Goal: Information Seeking & Learning: Learn about a topic

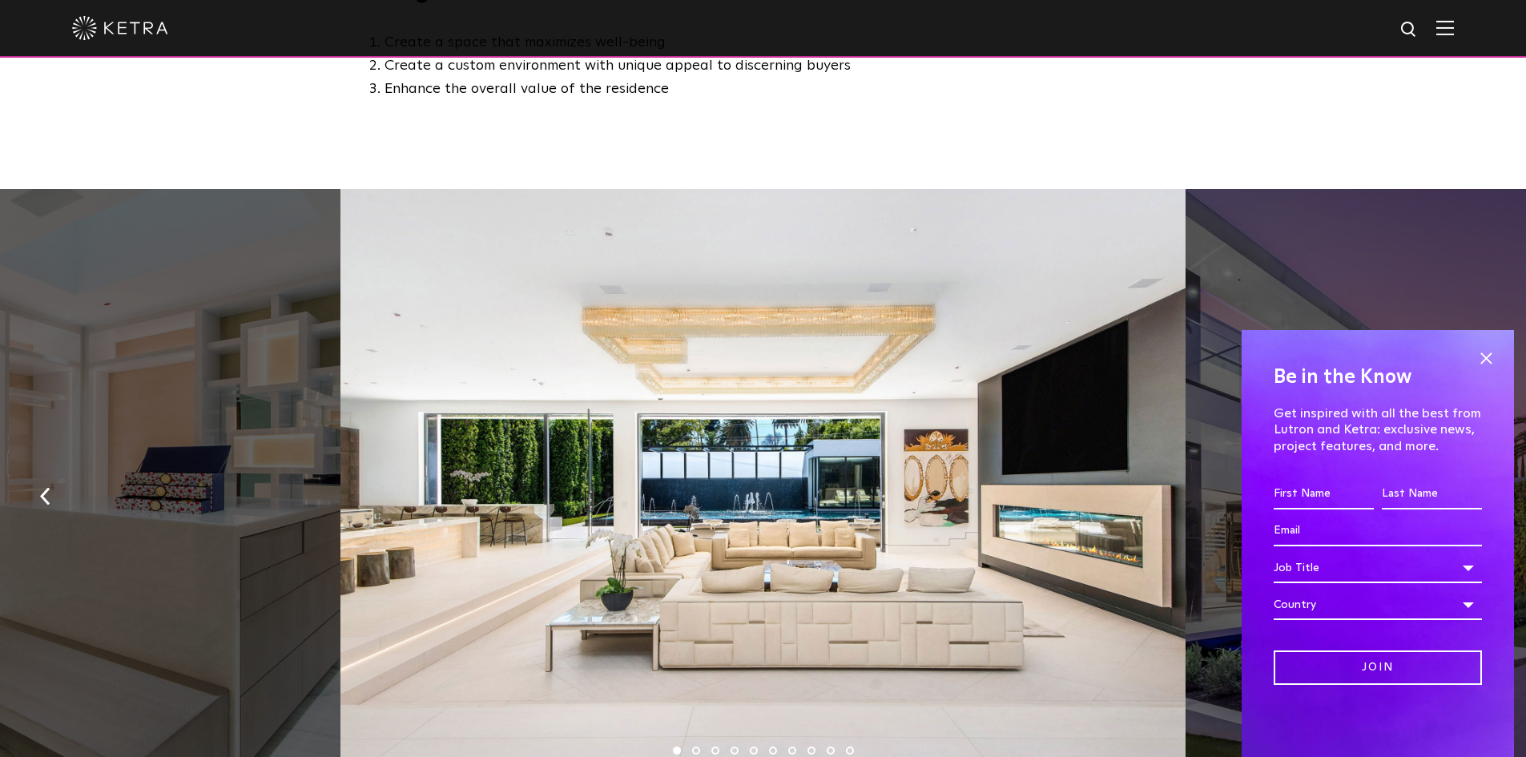
scroll to position [801, 0]
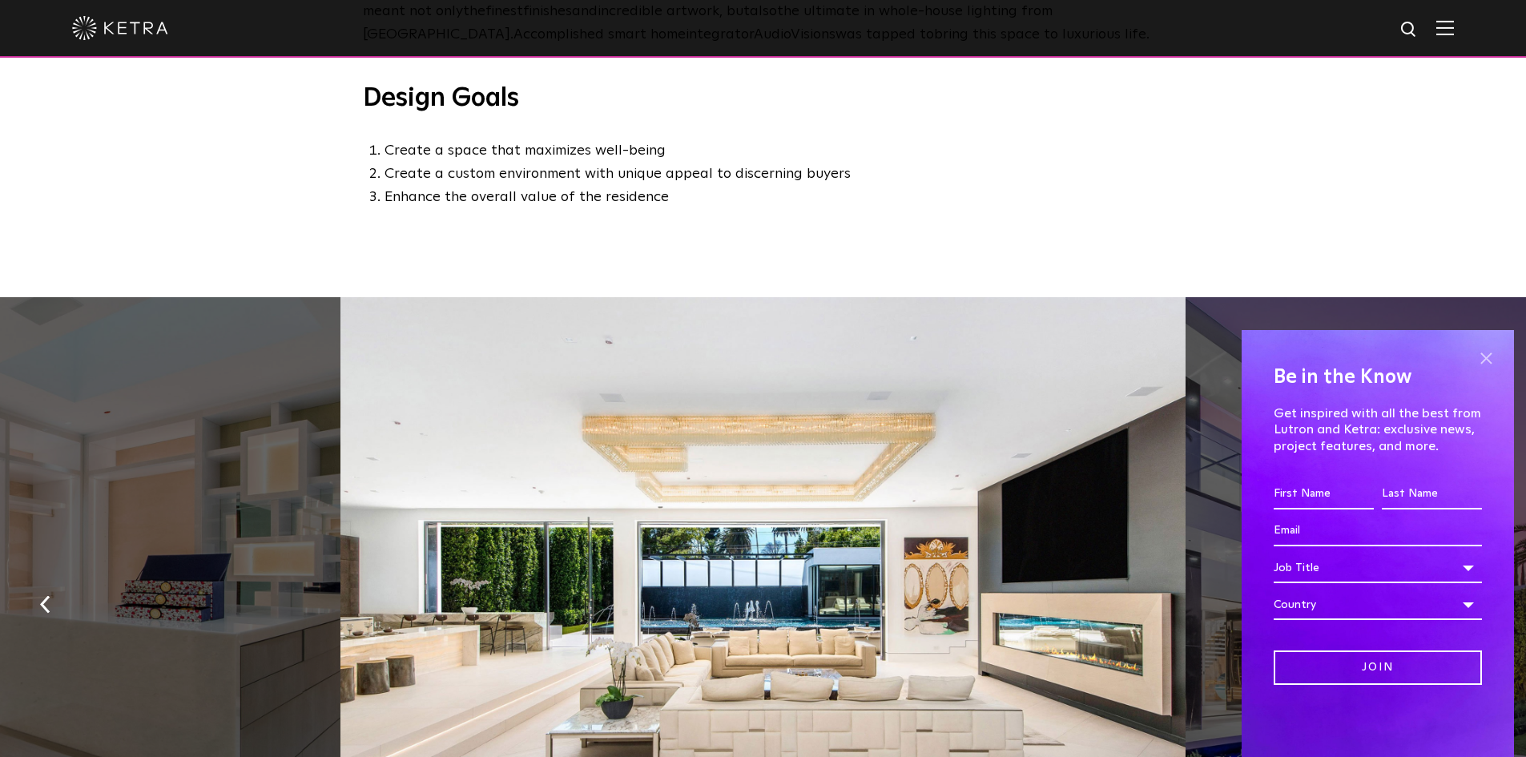
click at [1487, 359] on span at bounding box center [1486, 358] width 24 height 24
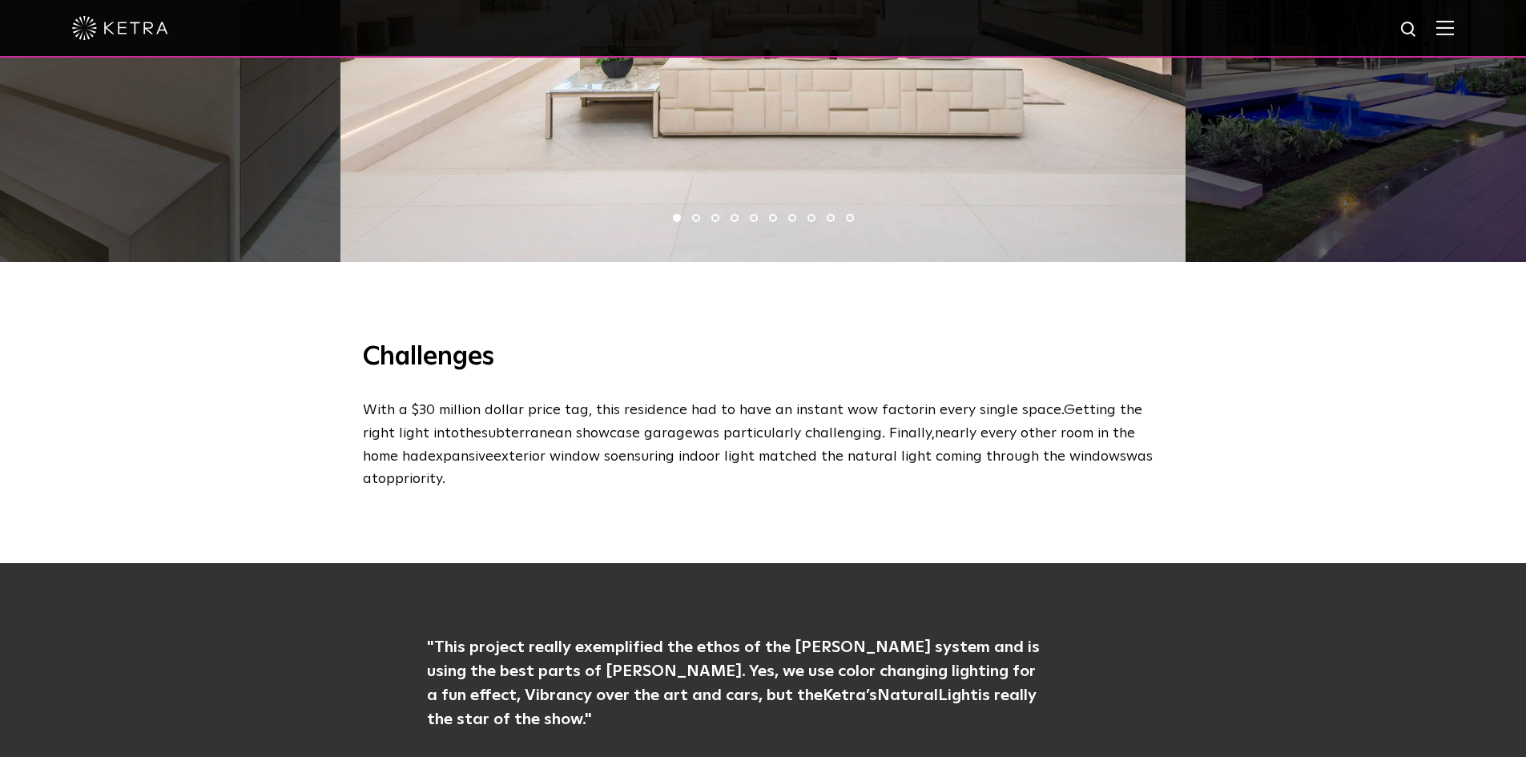
scroll to position [1041, 0]
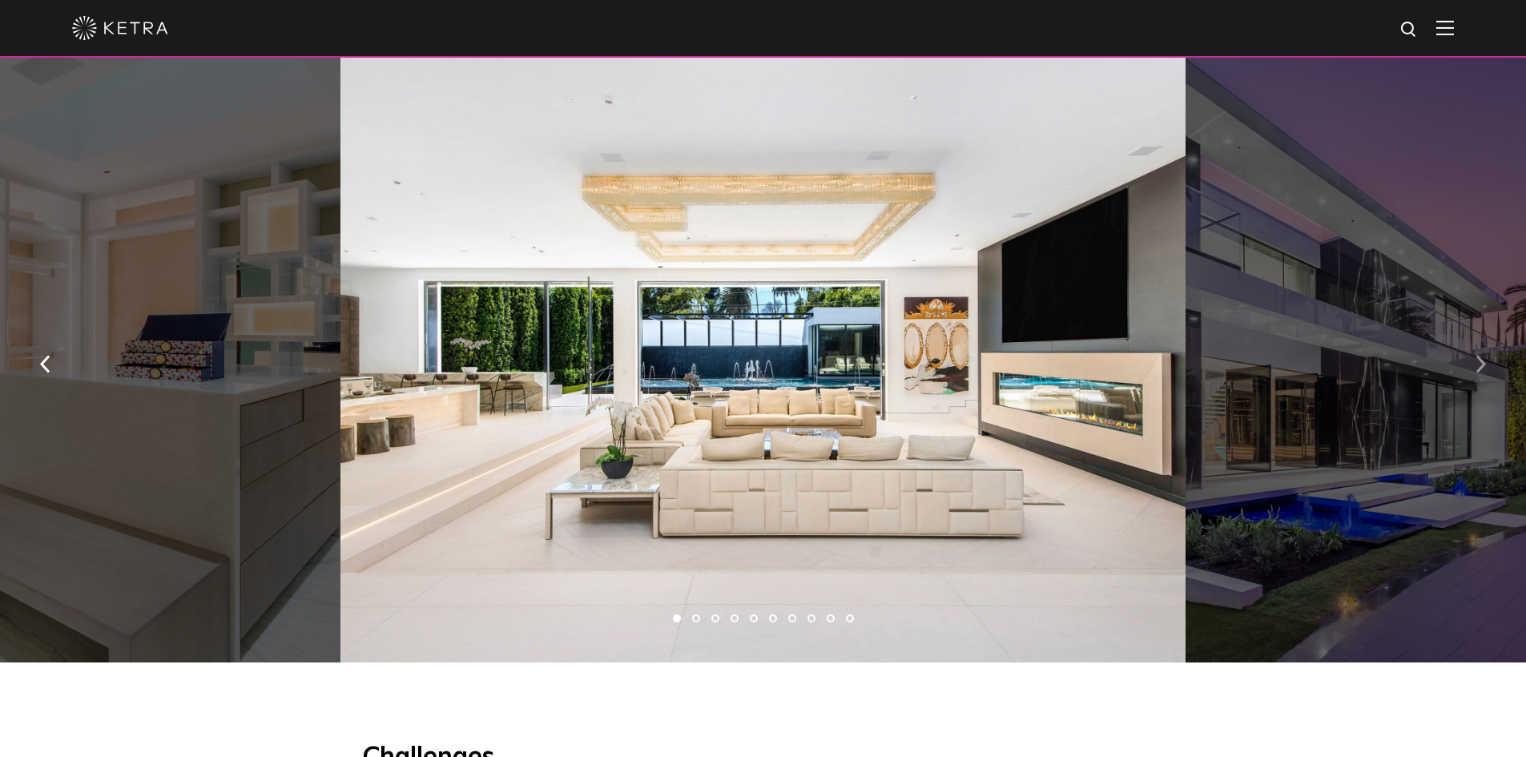
click at [1475, 364] on button "button" at bounding box center [1481, 363] width 34 height 55
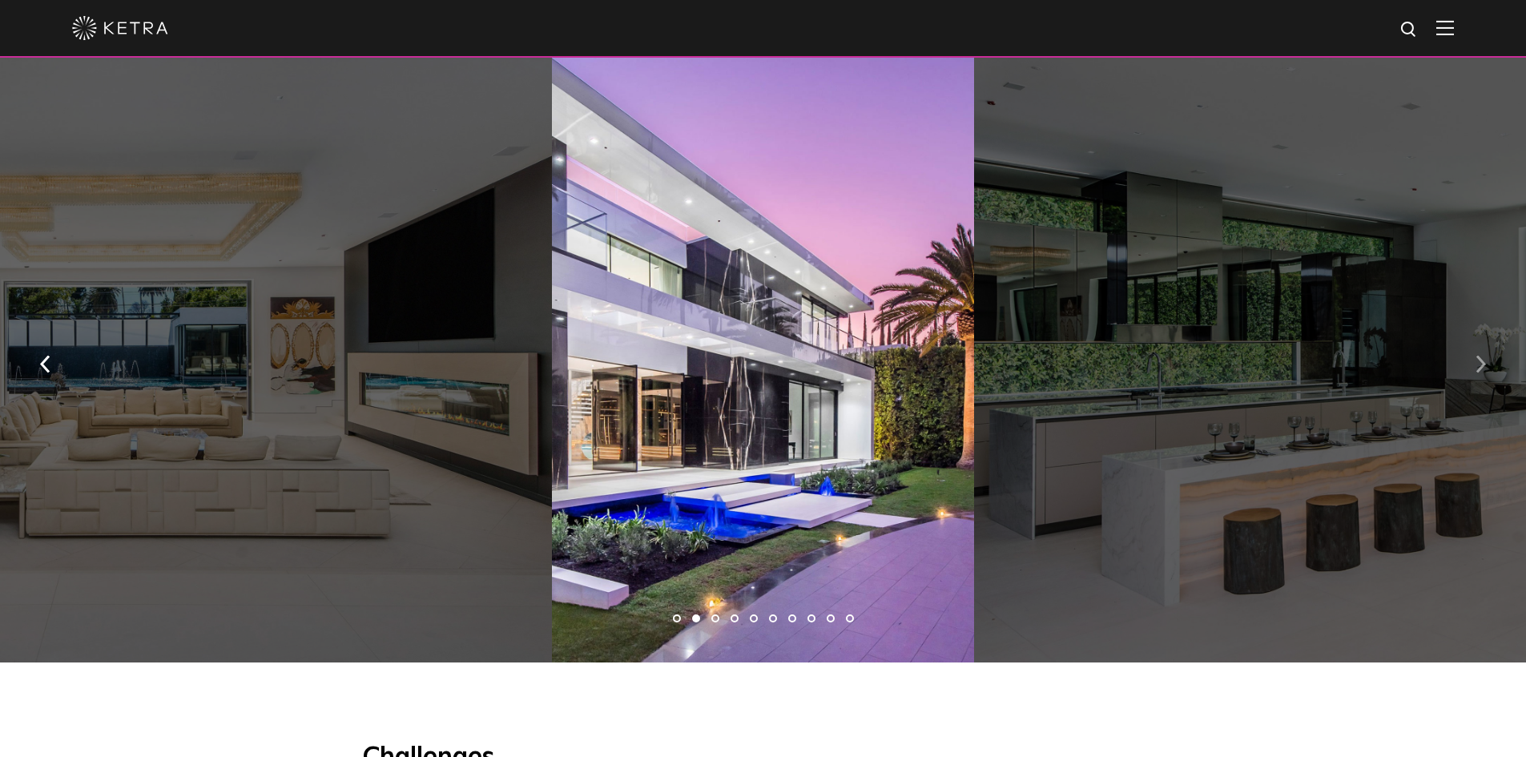
click at [1475, 369] on button "button" at bounding box center [1481, 363] width 34 height 55
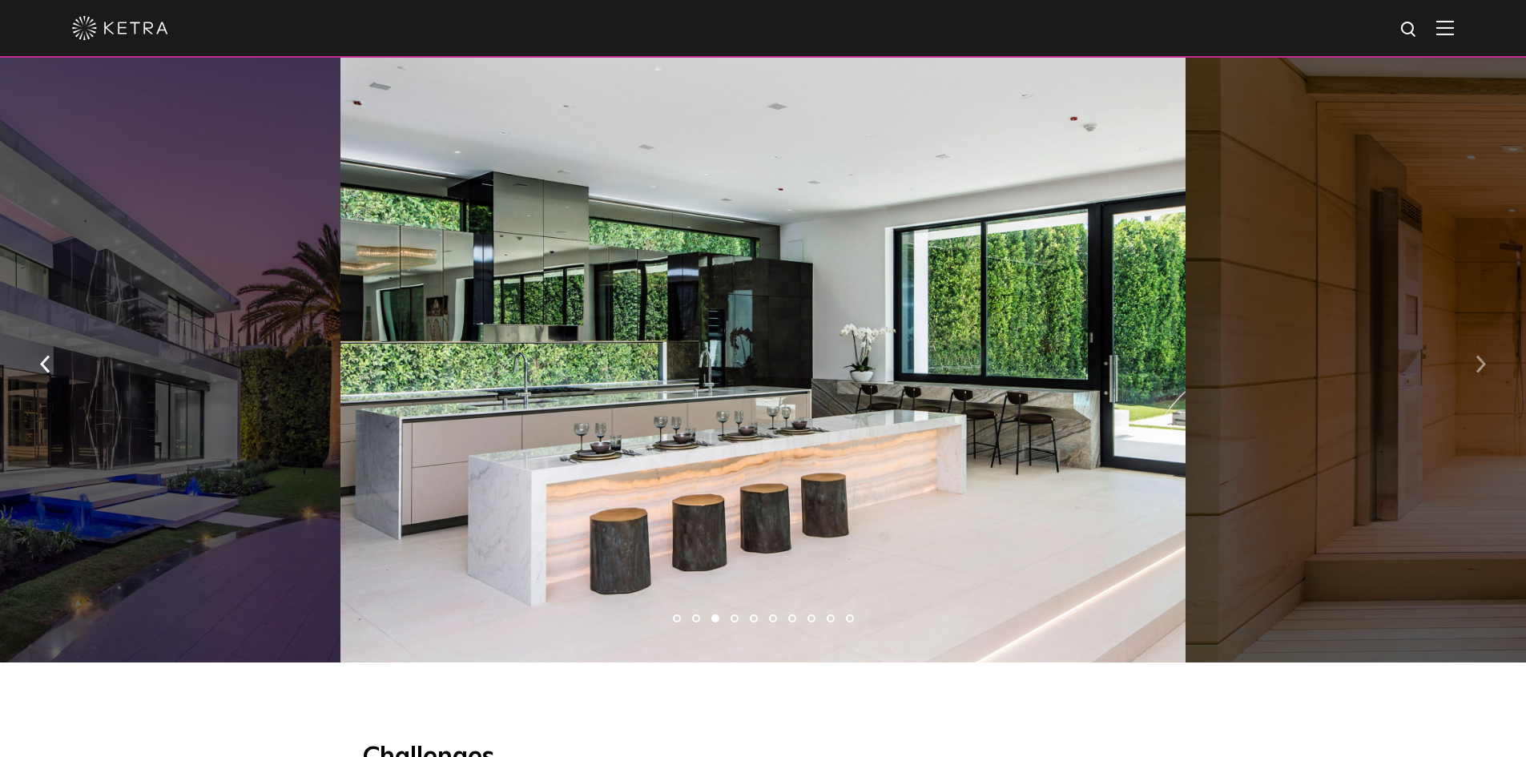
click at [1475, 369] on button "button" at bounding box center [1481, 363] width 34 height 55
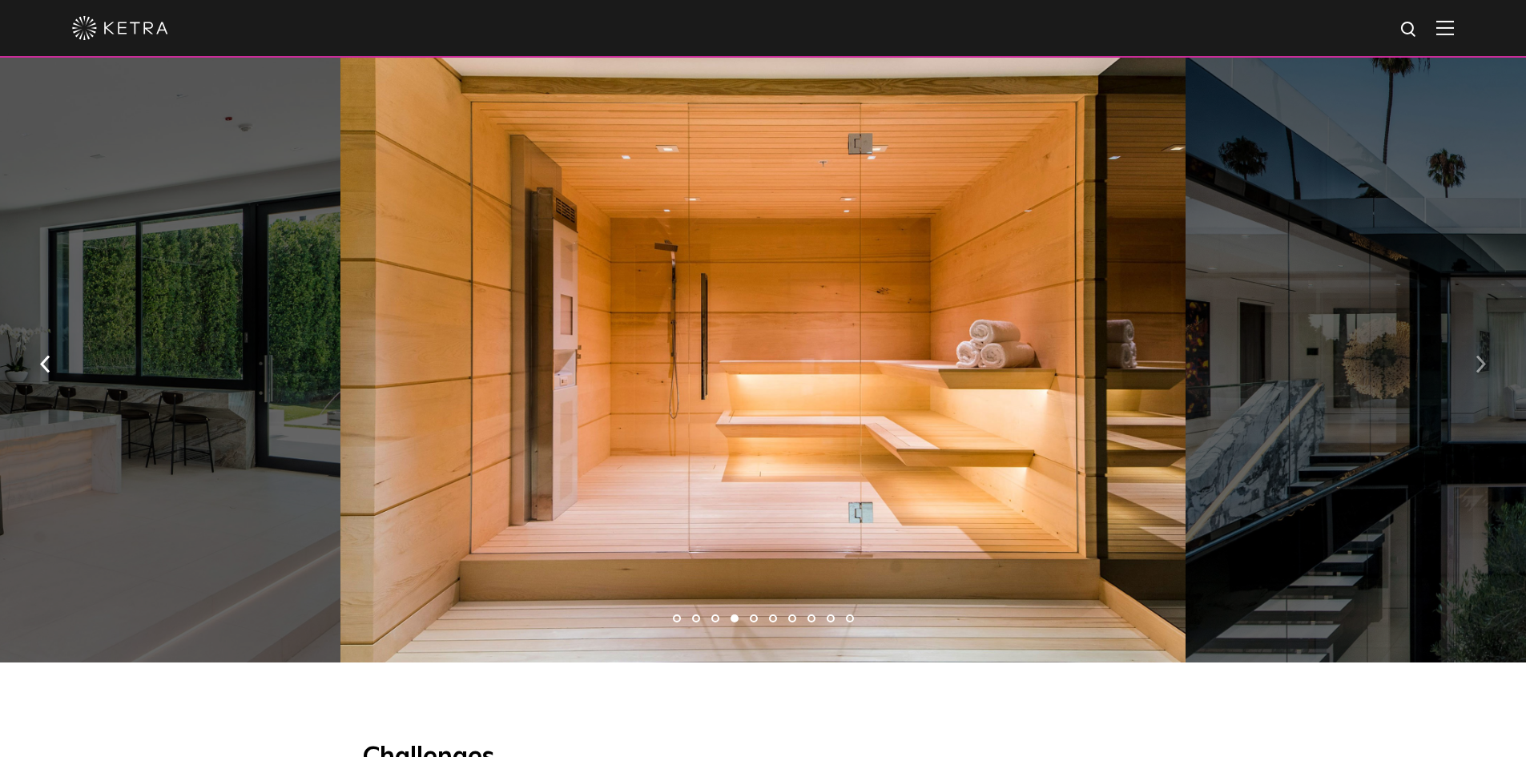
click at [1475, 369] on button "button" at bounding box center [1481, 363] width 34 height 55
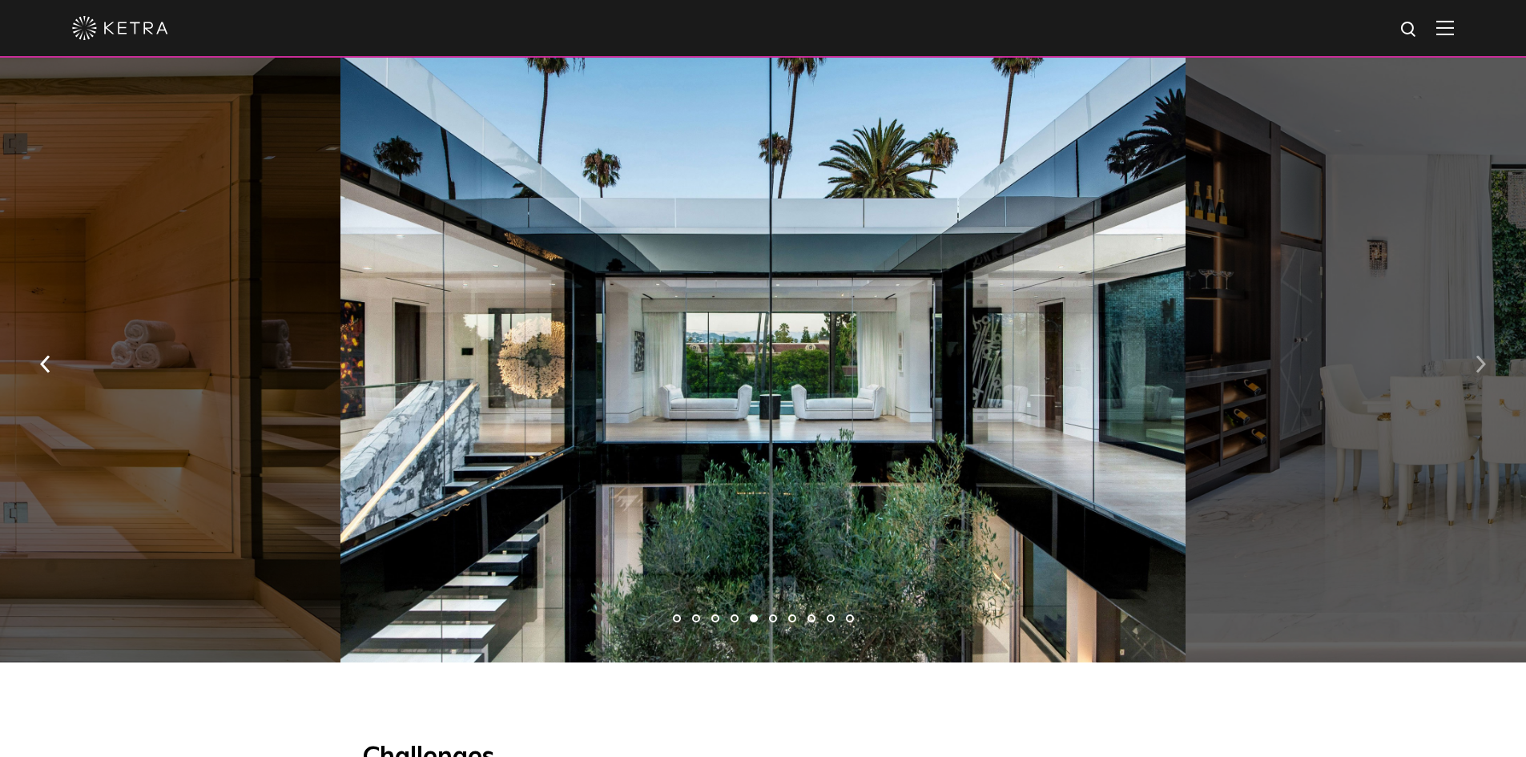
click at [1474, 369] on button "button" at bounding box center [1481, 363] width 34 height 55
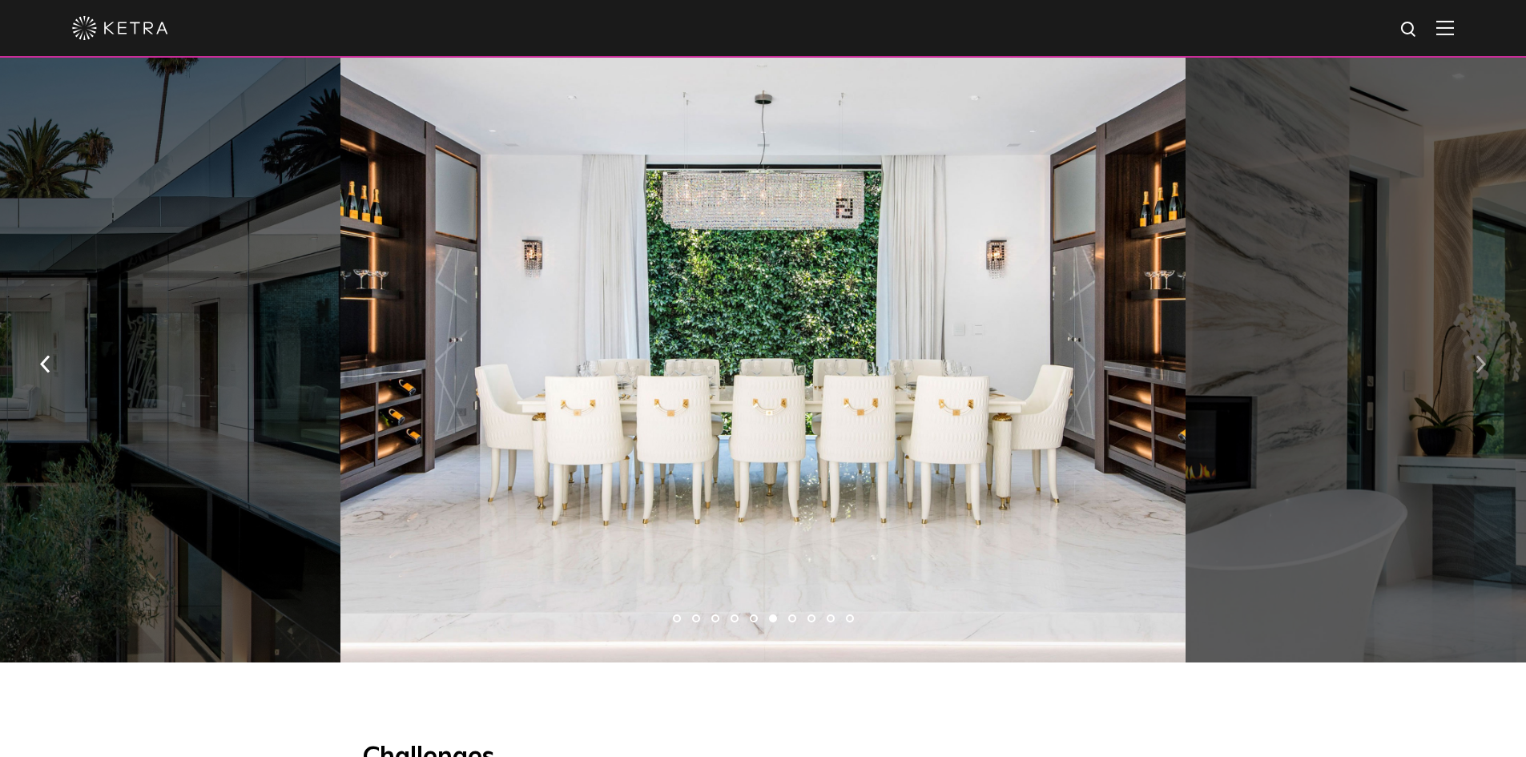
click at [1474, 369] on button "button" at bounding box center [1481, 363] width 34 height 55
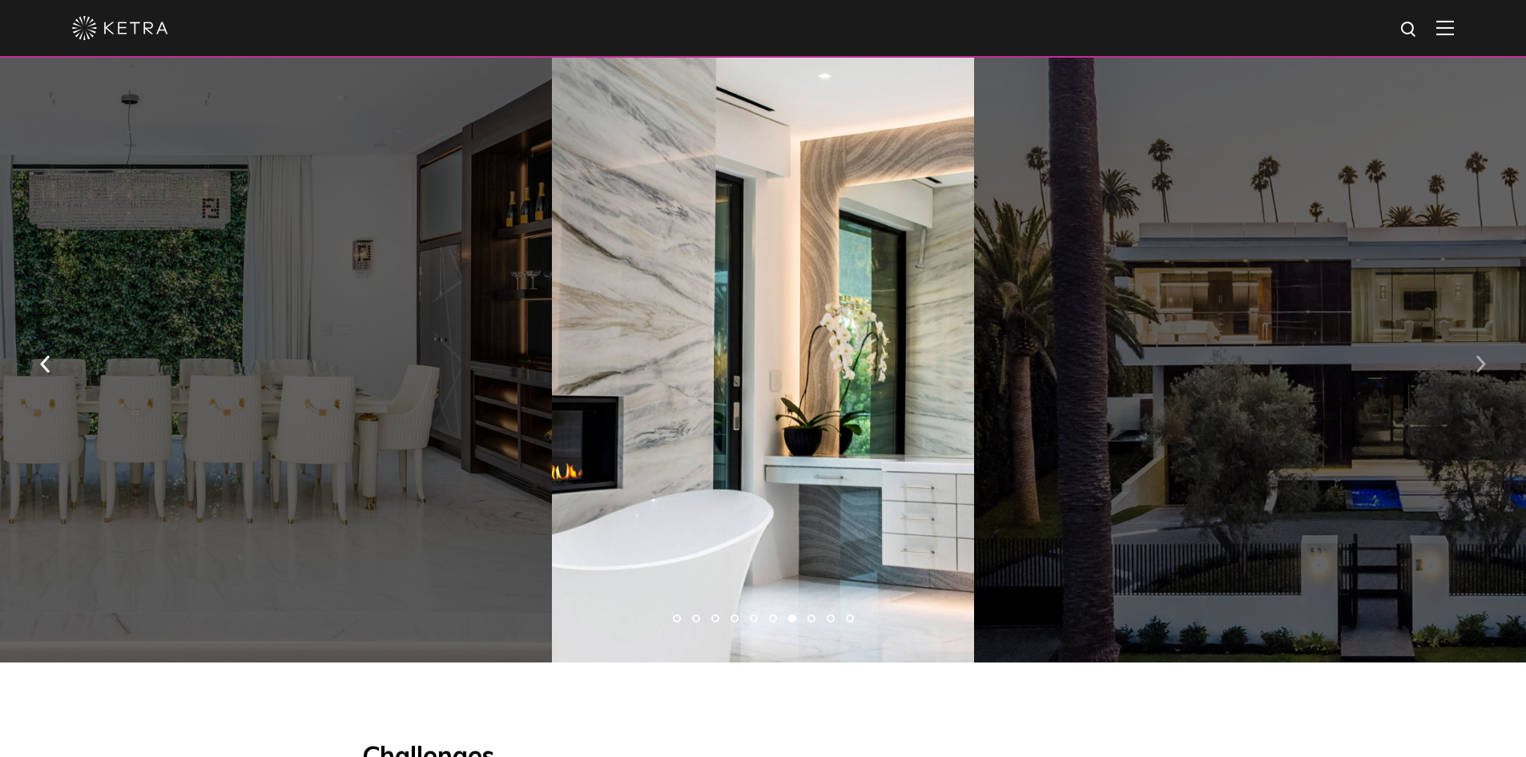
click at [1474, 369] on button "button" at bounding box center [1481, 363] width 34 height 55
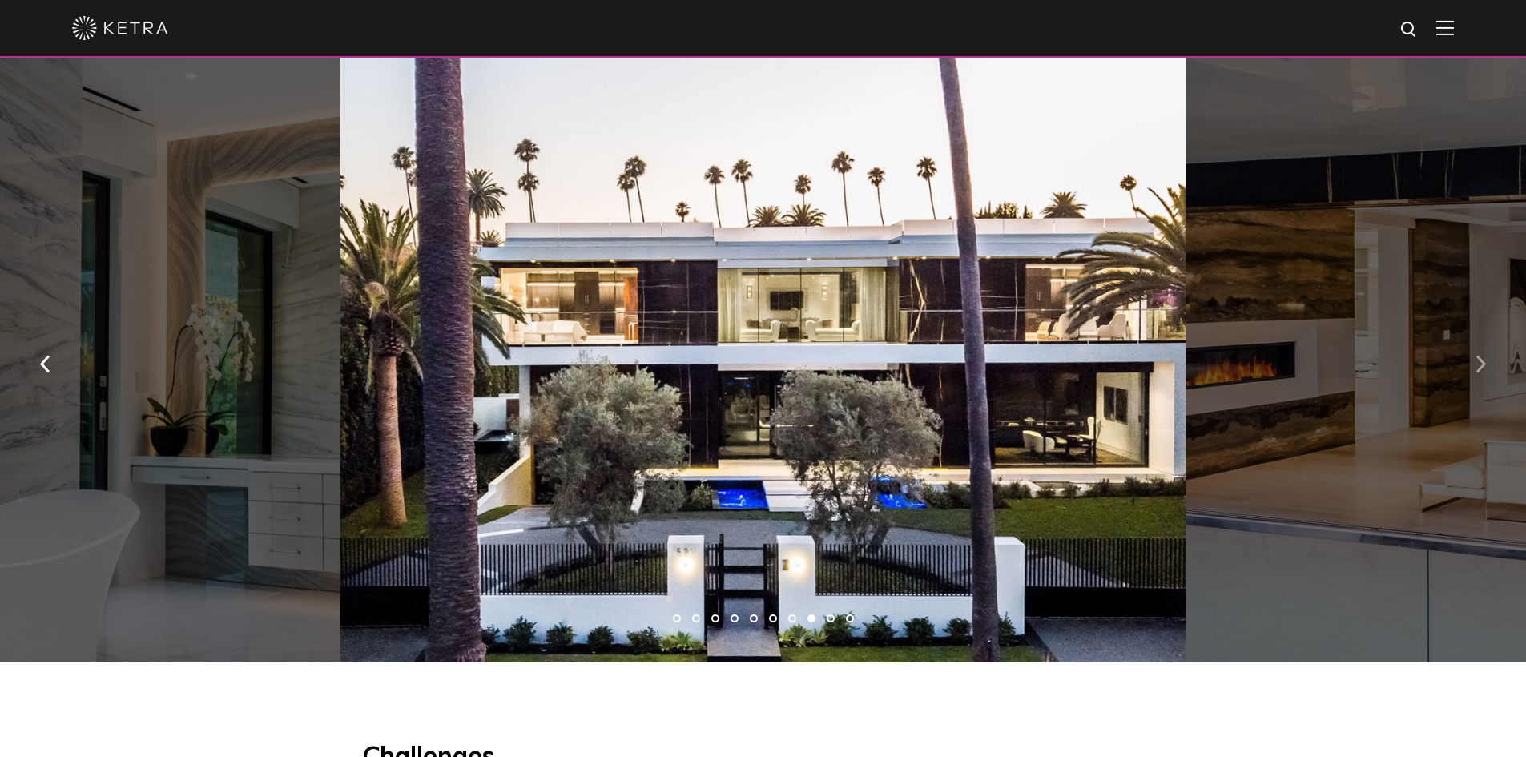
click at [1474, 369] on button "button" at bounding box center [1481, 363] width 34 height 55
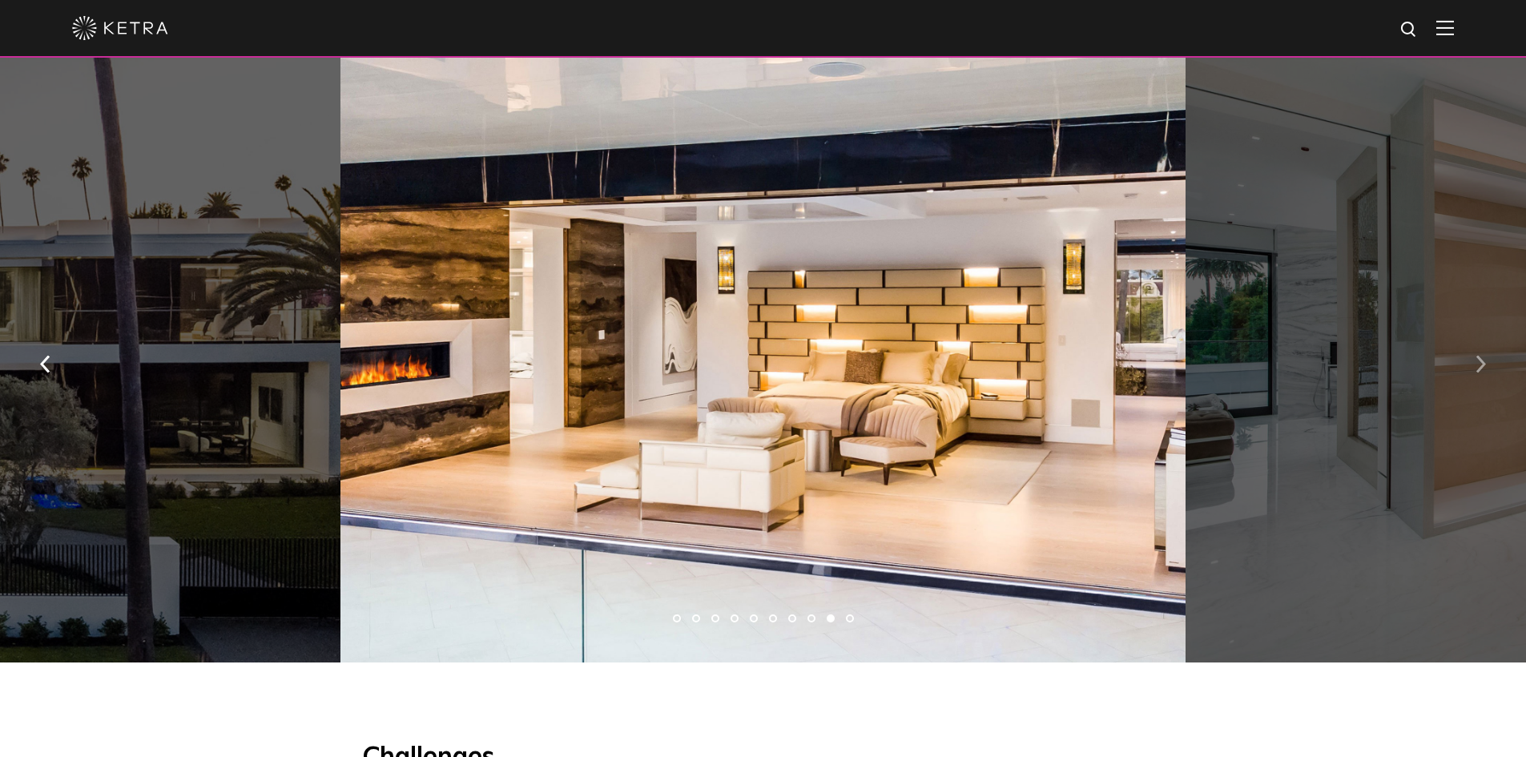
click at [1474, 369] on button "button" at bounding box center [1481, 363] width 34 height 55
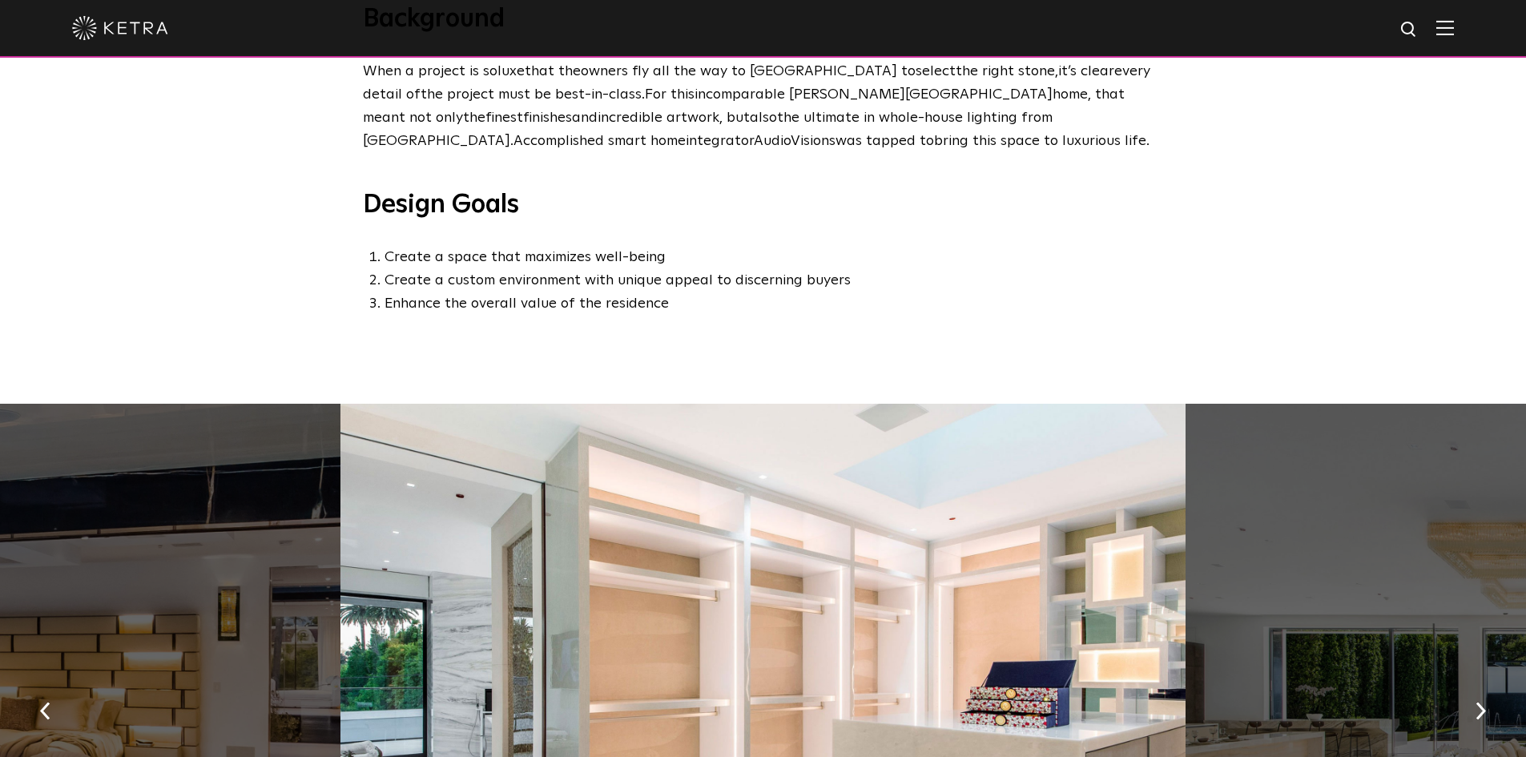
scroll to position [1121, 0]
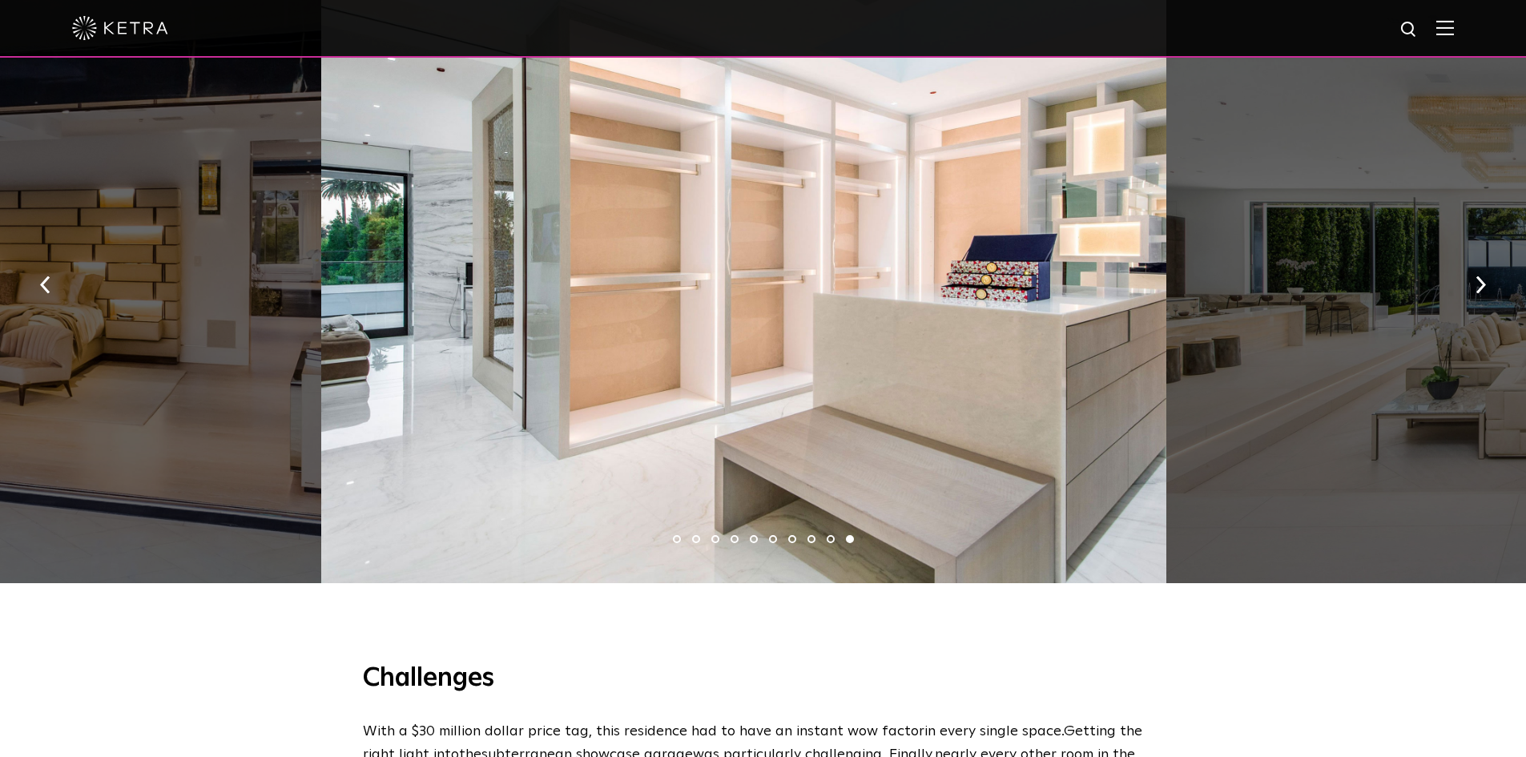
drag, startPoint x: 1247, startPoint y: 347, endPoint x: 669, endPoint y: 395, distance: 580.4
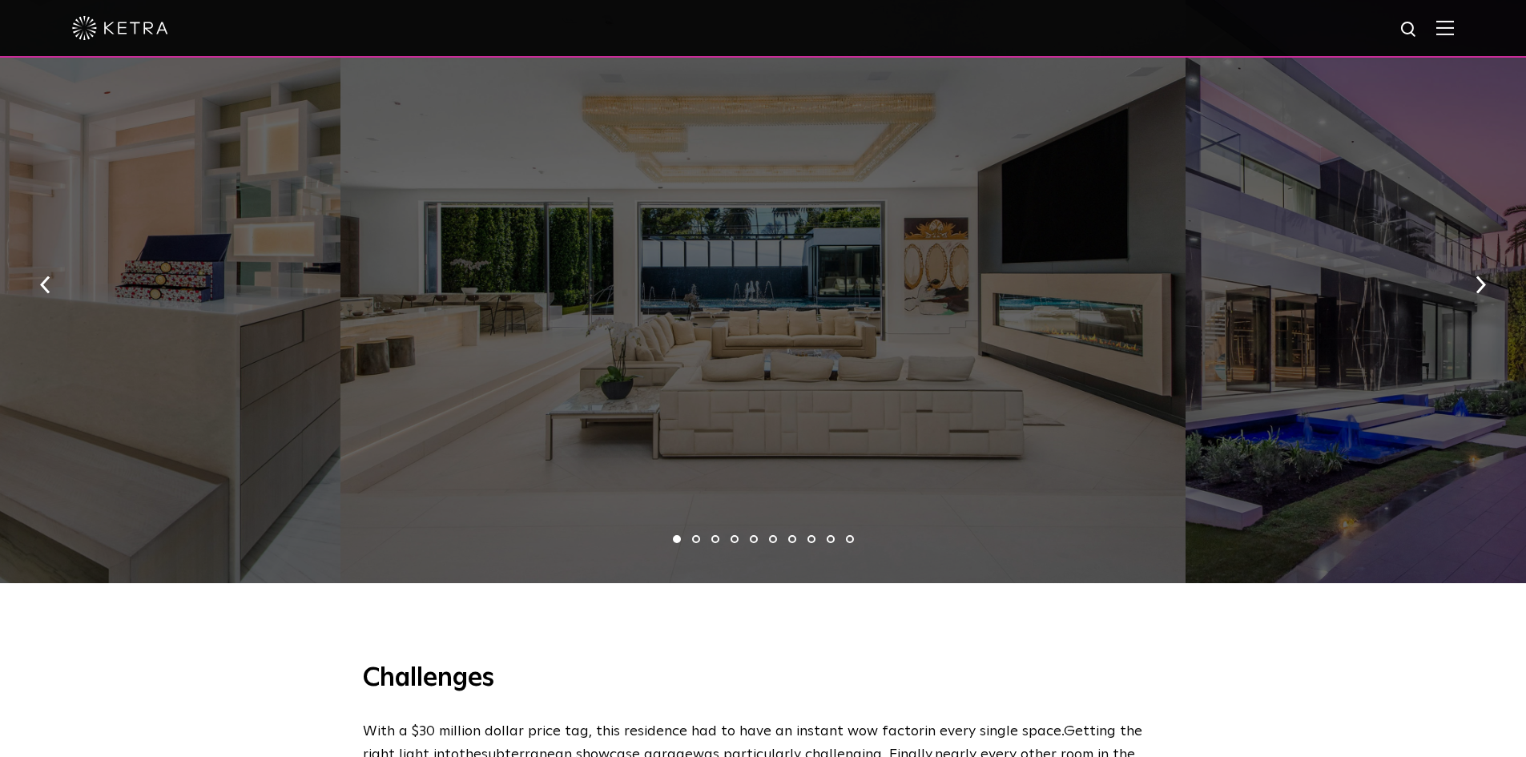
click at [399, 394] on div at bounding box center [762, 281] width 845 height 606
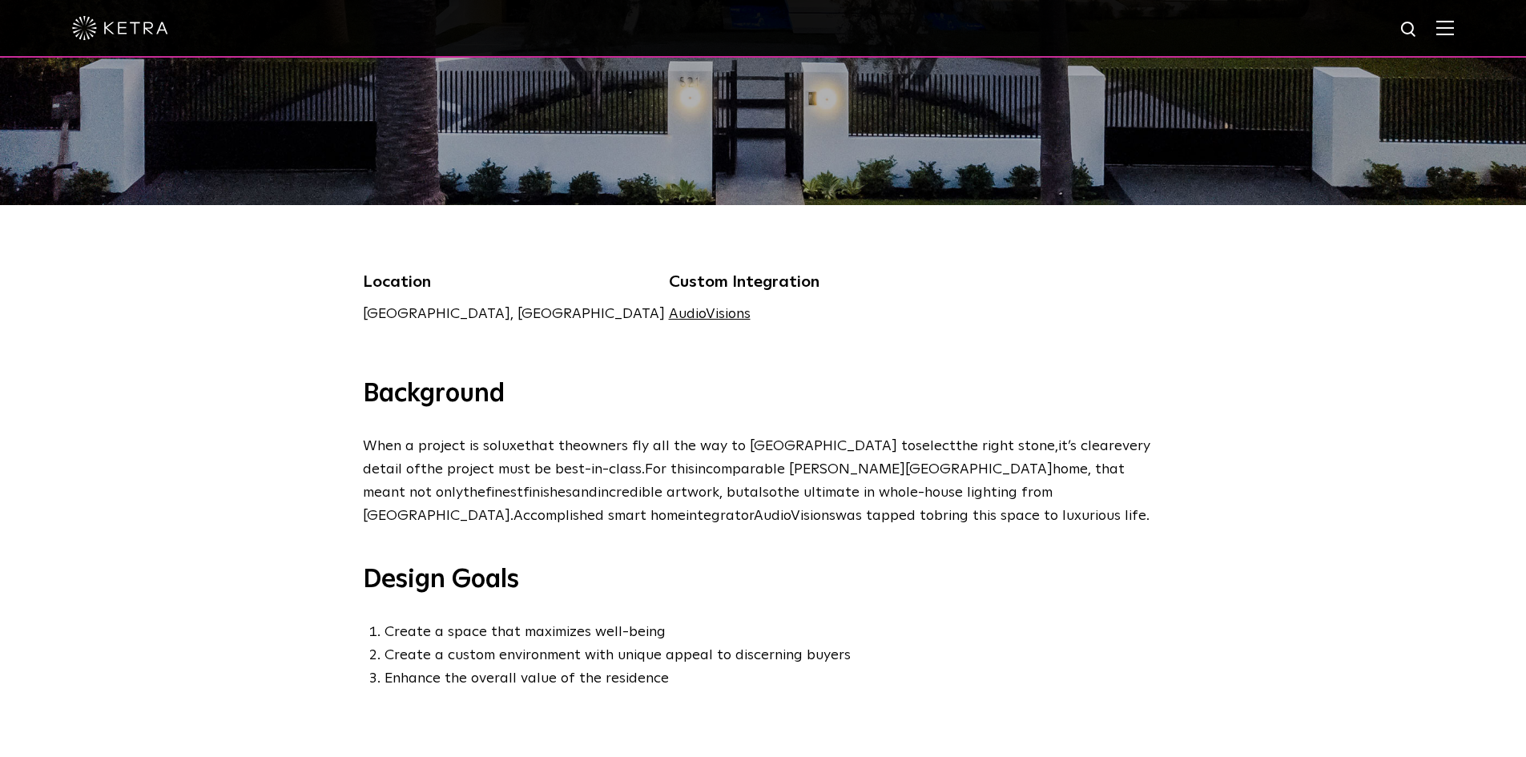
scroll to position [400, 0]
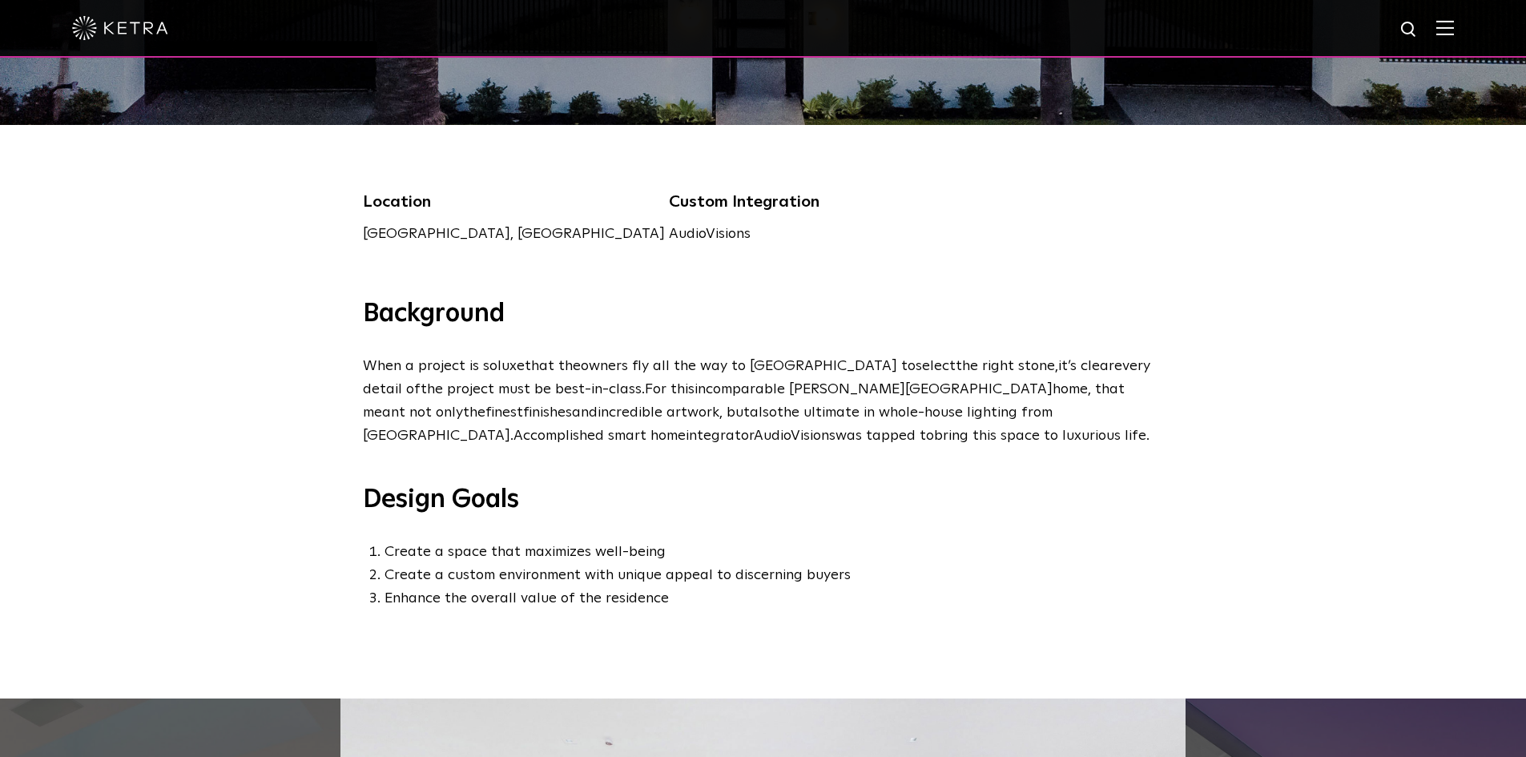
click at [669, 239] on link "AudioVisions" at bounding box center [710, 234] width 82 height 14
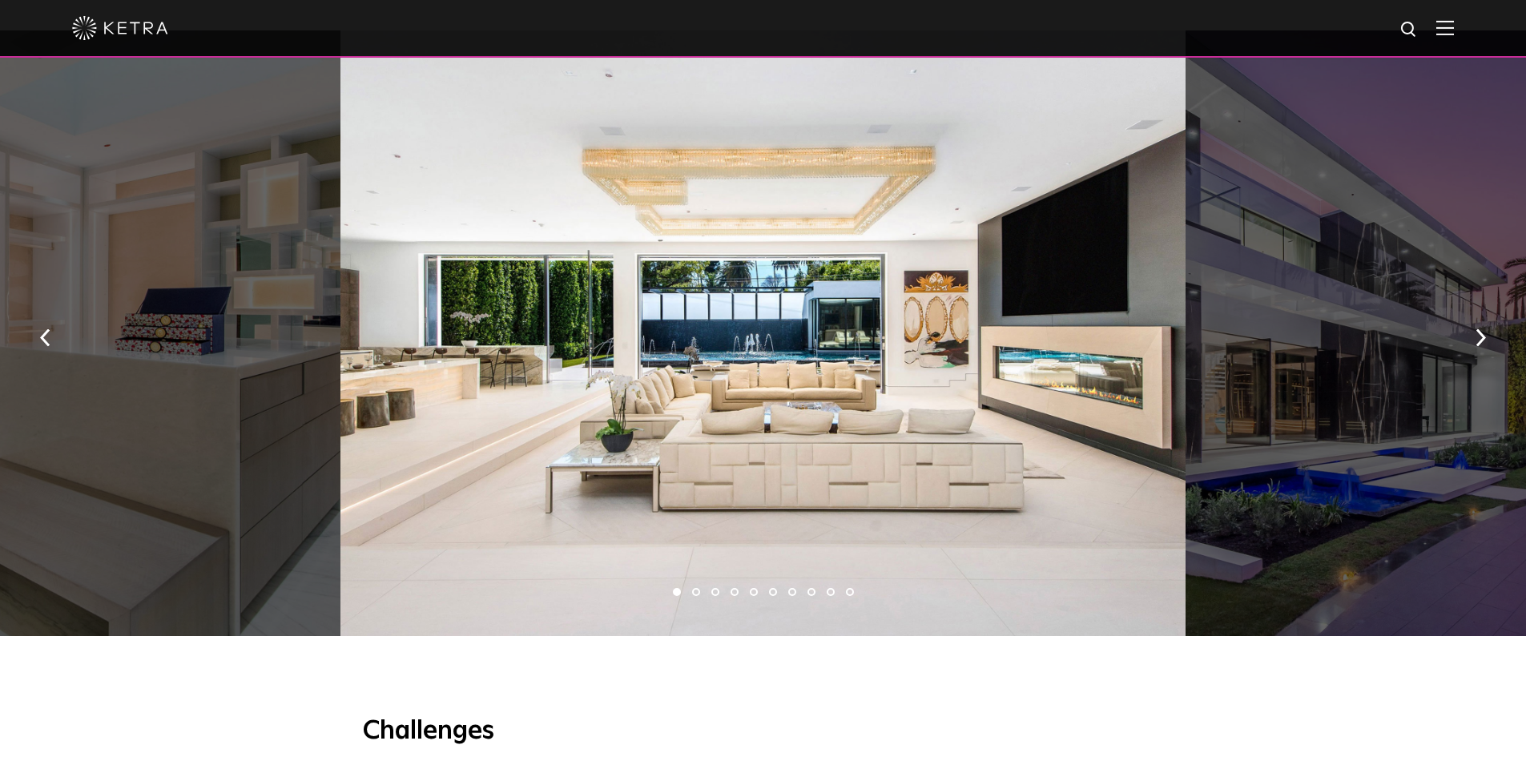
scroll to position [1041, 0]
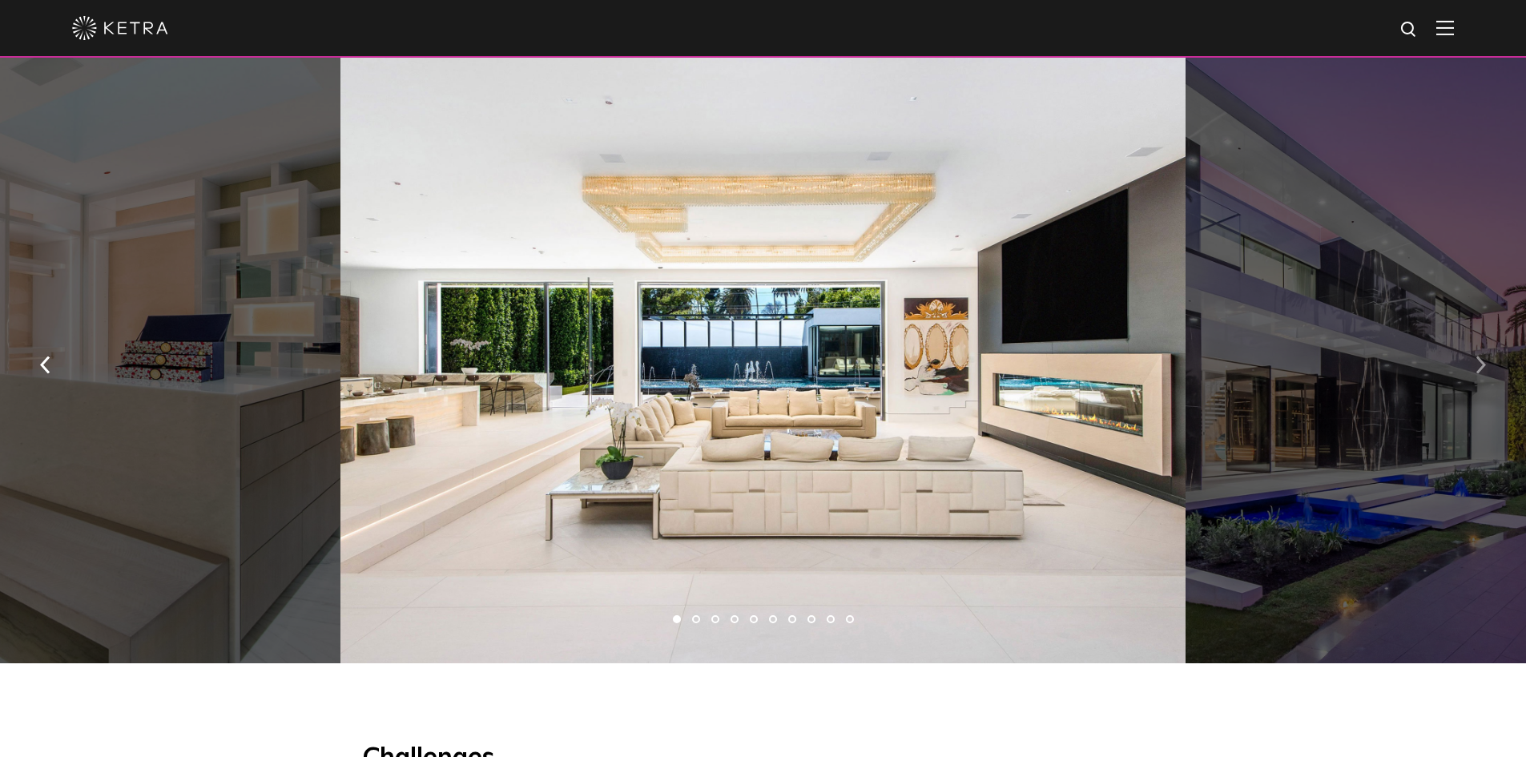
click at [1489, 375] on button "button" at bounding box center [1481, 363] width 34 height 55
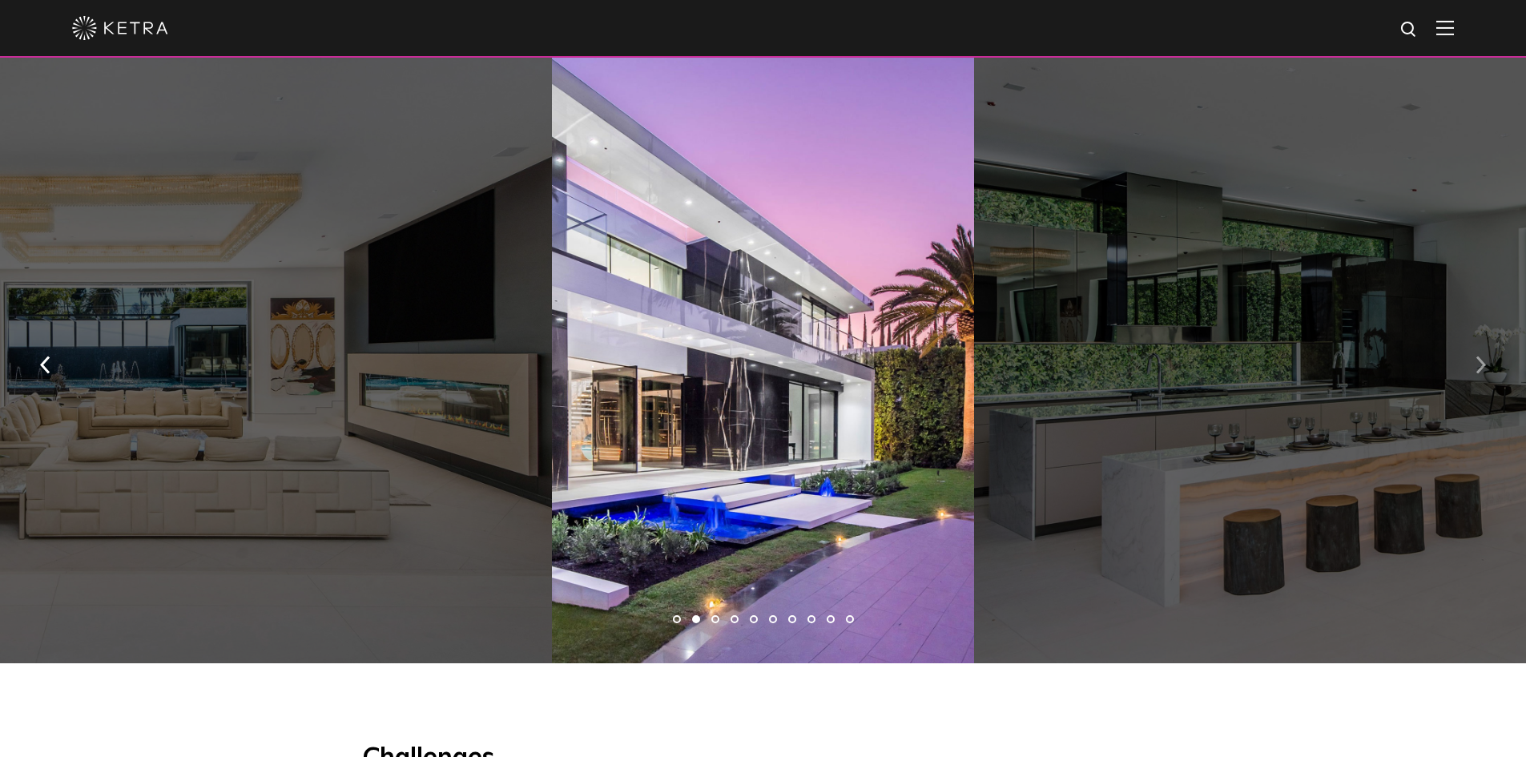
click at [1489, 375] on button "button" at bounding box center [1481, 363] width 34 height 55
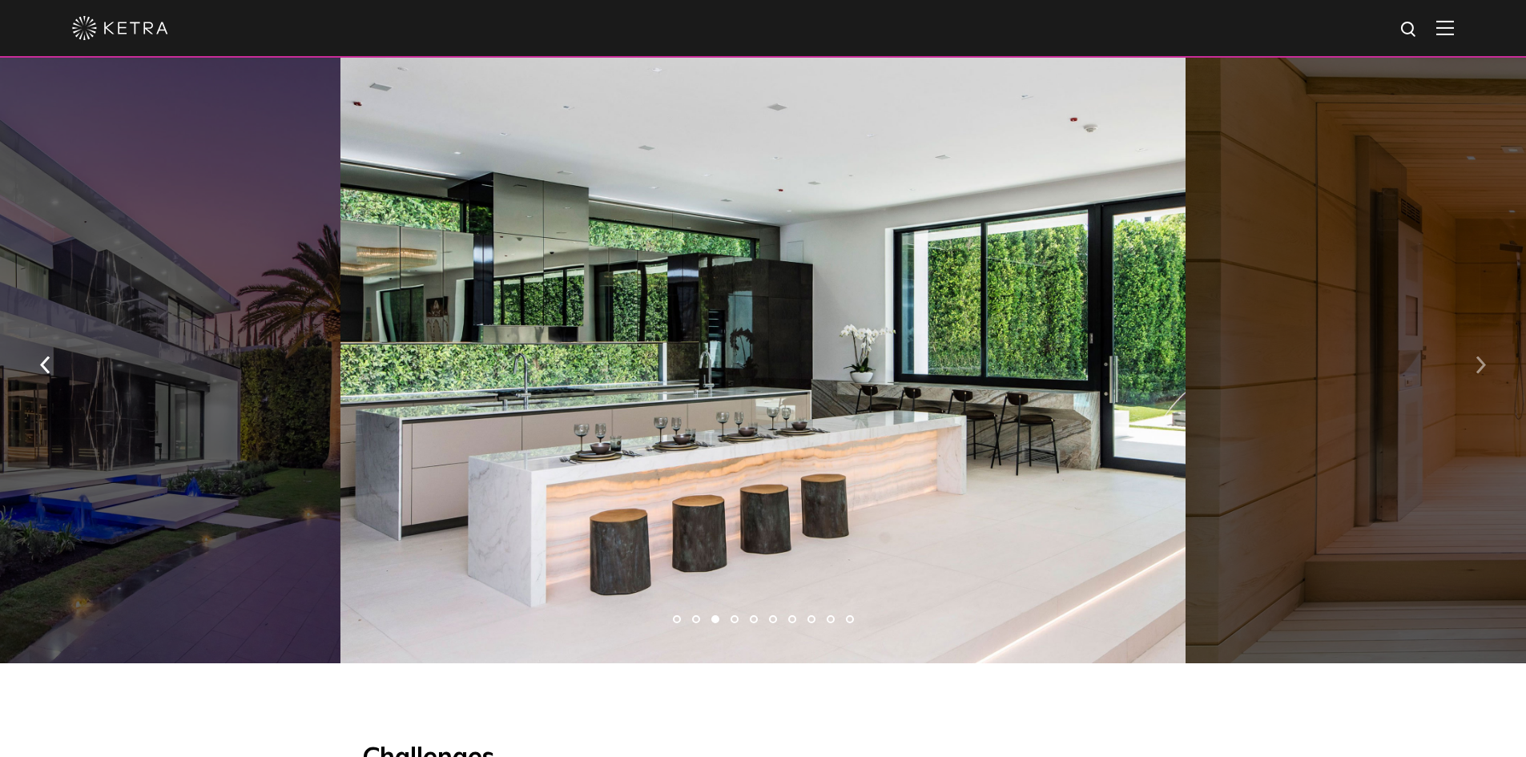
click at [1489, 375] on button "button" at bounding box center [1481, 363] width 34 height 55
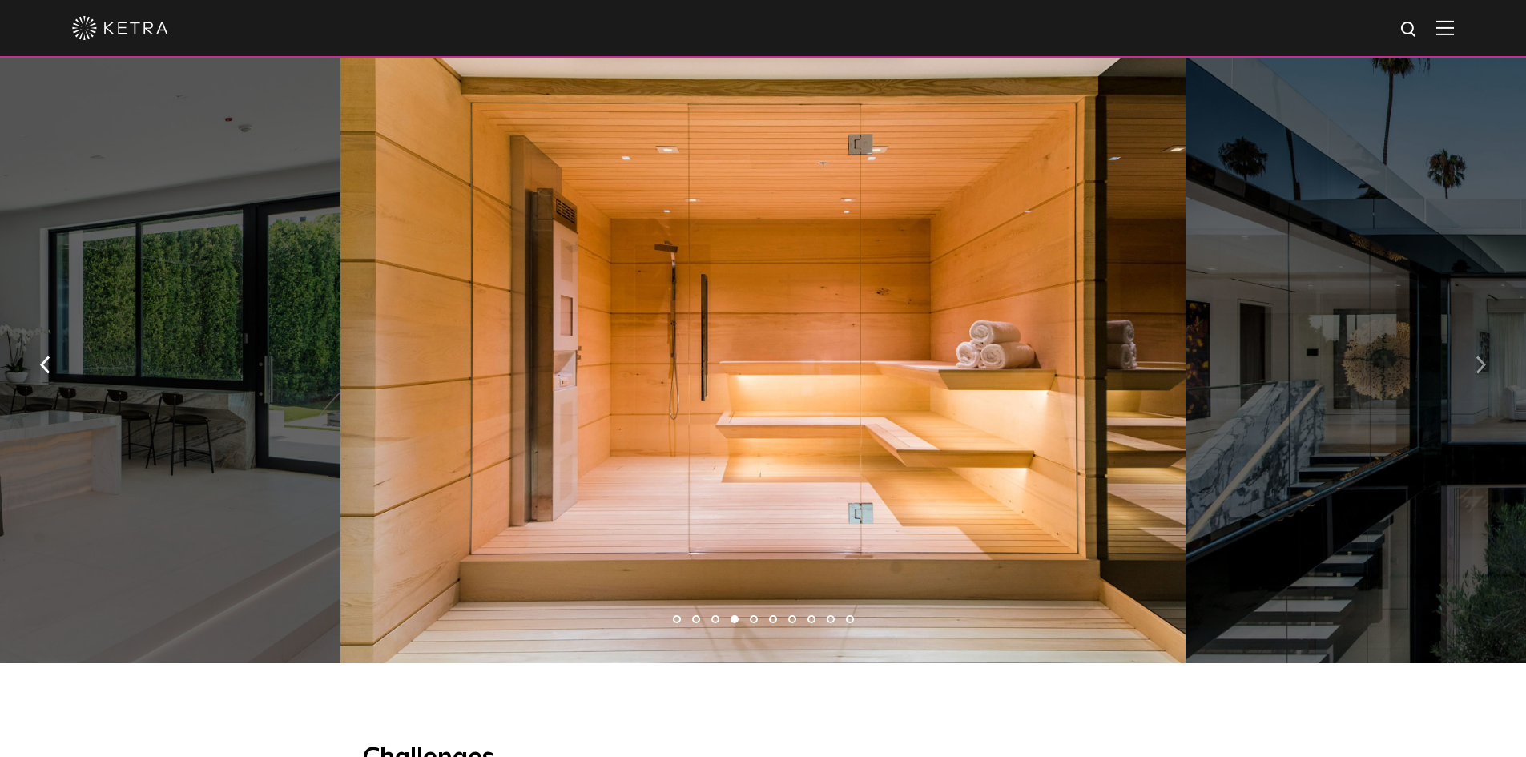
click at [1489, 374] on button "button" at bounding box center [1481, 363] width 34 height 55
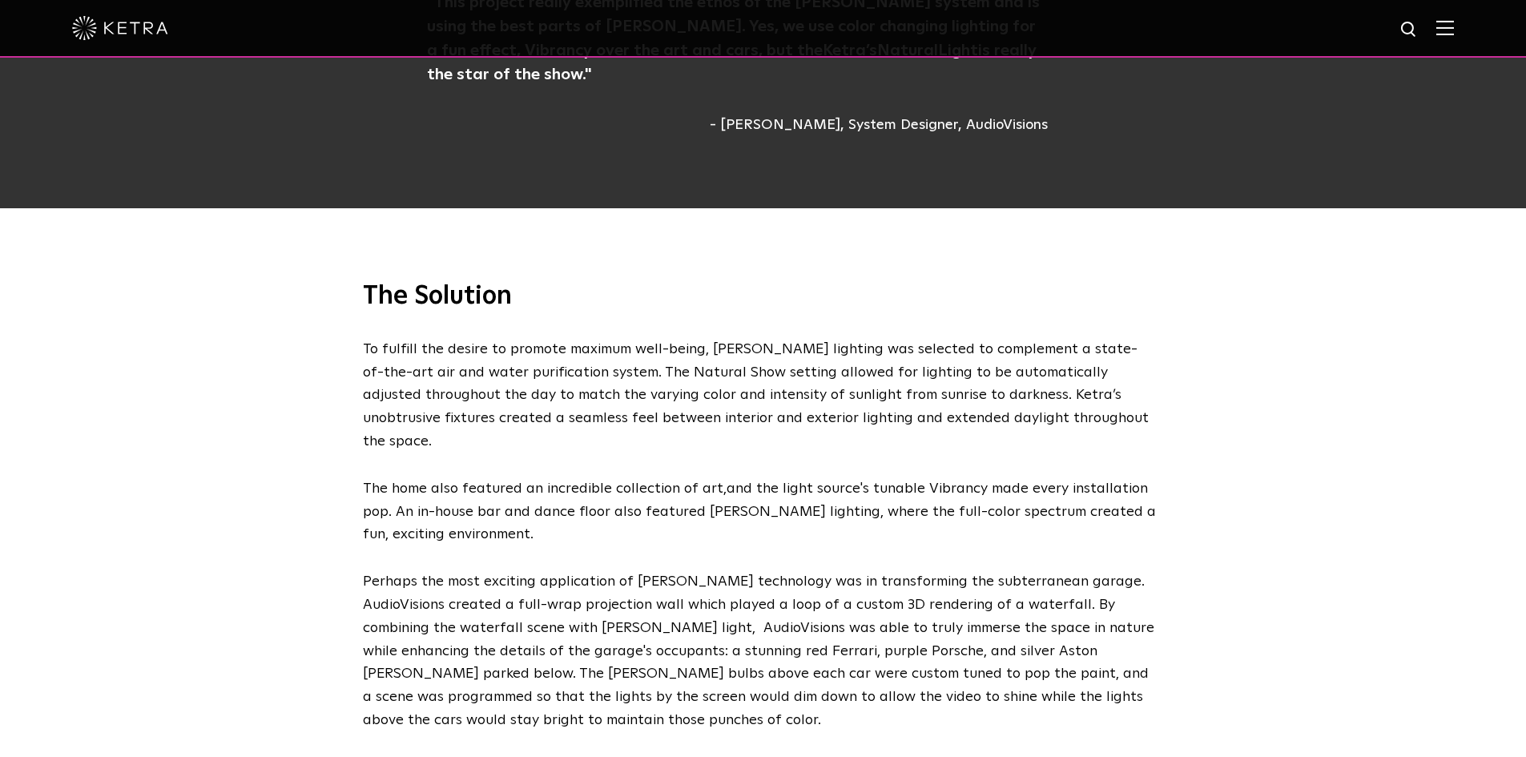
scroll to position [2082, 0]
